Goal: Task Accomplishment & Management: Use online tool/utility

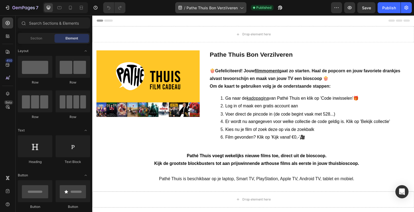
click at [239, 10] on div "/ Pathe Thuis Bon Verzilveren" at bounding box center [210, 7] width 71 height 11
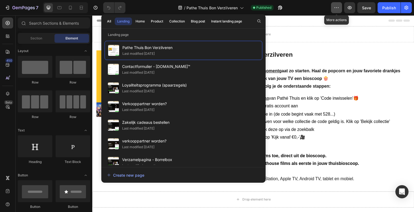
click at [339, 8] on icon "button" at bounding box center [335, 7] width 5 height 5
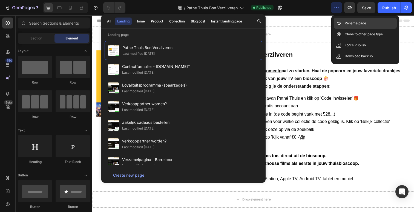
click at [354, 22] on p "Rename page" at bounding box center [354, 23] width 21 height 5
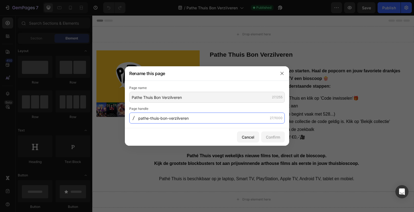
click at [191, 118] on input "pathe-thuis-bon-verzilveren" at bounding box center [206, 117] width 155 height 11
drag, startPoint x: 196, startPoint y: 117, endPoint x: 157, endPoint y: 116, distance: 38.3
click at [157, 116] on input "pathe-thuis-bon-verzilveren" at bounding box center [206, 117] width 155 height 11
type input "pathe-thuis"
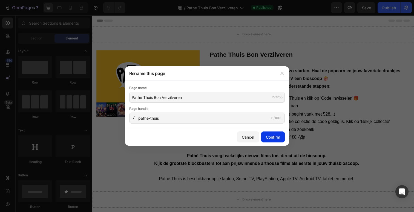
click at [277, 140] on button "Confirm" at bounding box center [273, 136] width 24 height 11
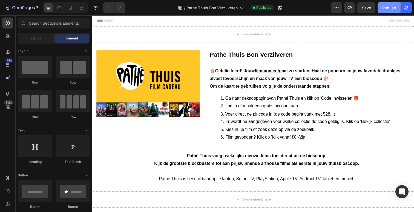
click at [386, 8] on div "Publish" at bounding box center [389, 8] width 14 height 6
click at [377, 2] on button "Publish" at bounding box center [388, 7] width 23 height 11
